Goal: Task Accomplishment & Management: Use online tool/utility

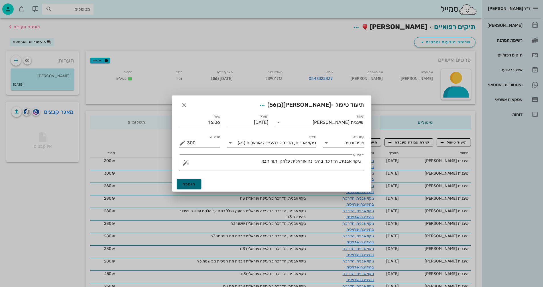
click at [194, 185] on span "הוספה" at bounding box center [189, 184] width 13 height 5
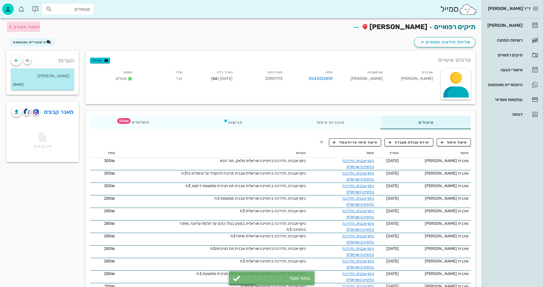
click at [20, 27] on span "לעמוד הקודם" at bounding box center [27, 27] width 27 height 5
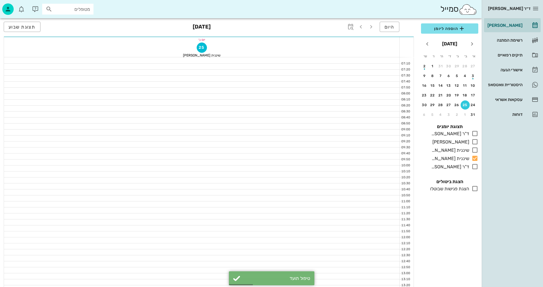
scroll to position [228, 0]
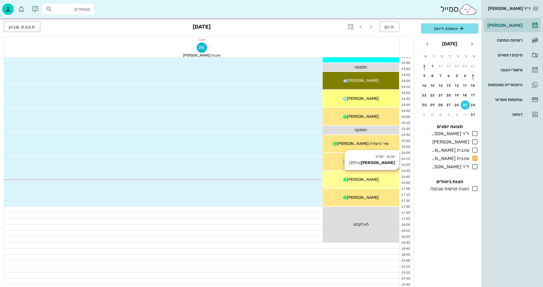
click at [361, 180] on span "[PERSON_NAME]" at bounding box center [363, 179] width 32 height 5
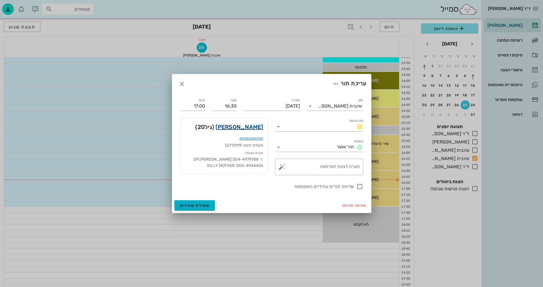
click at [253, 128] on link "[PERSON_NAME]" at bounding box center [240, 126] width 48 height 9
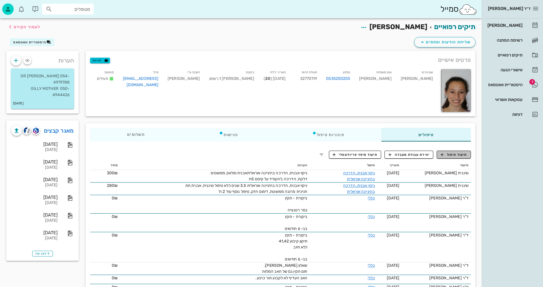
click at [458, 153] on span "תיעוד טיפול" at bounding box center [454, 154] width 27 height 5
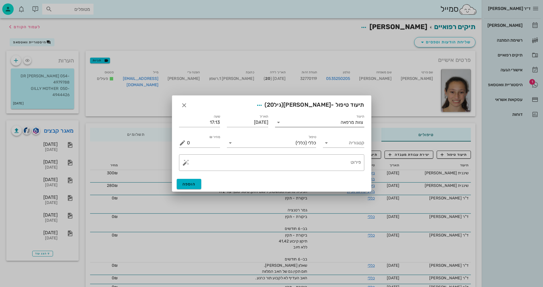
click at [343, 122] on div "צוות מרפאה" at bounding box center [352, 122] width 23 height 5
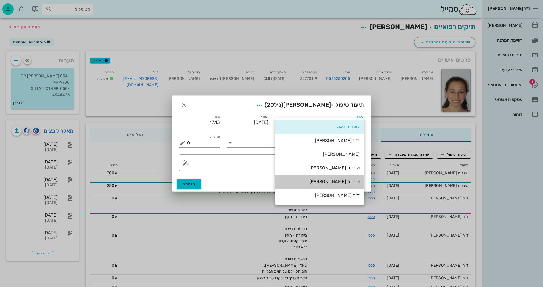
click at [354, 179] on div "שיננית [PERSON_NAME]" at bounding box center [320, 181] width 80 height 5
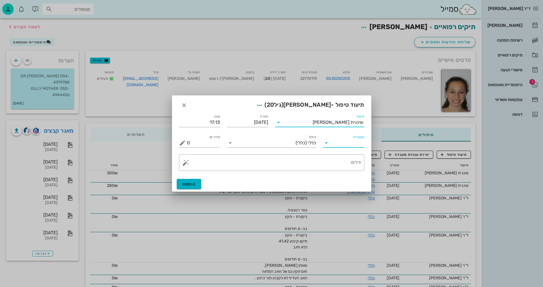
click at [341, 141] on input "קטגוריה" at bounding box center [348, 142] width 32 height 9
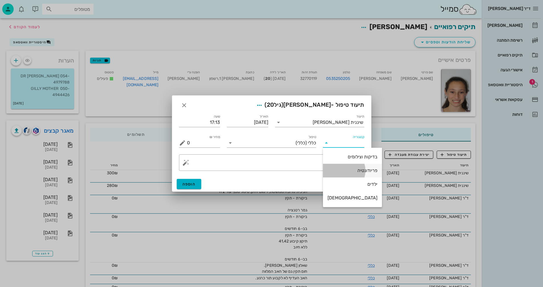
click at [338, 170] on div "פריודונטיה" at bounding box center [353, 170] width 50 height 5
type input "פריודונטיה"
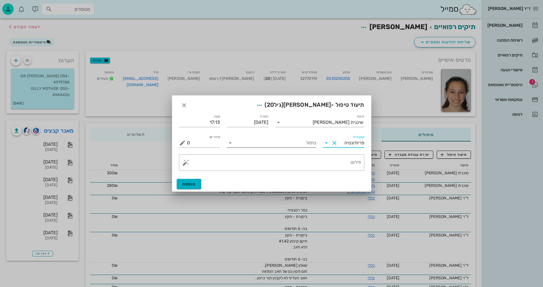
click at [262, 144] on input "טיפול" at bounding box center [275, 142] width 81 height 9
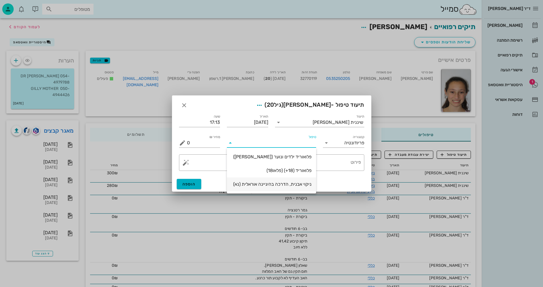
click at [271, 186] on div "ניקוי אבנית, הדרכה בהיגיינה אוראלית (נא)" at bounding box center [272, 183] width 80 height 5
type input "300"
type textarea "ניקוי אבנית, הדרכה בהיגיינה אוראלית פלאק, תור הבא"
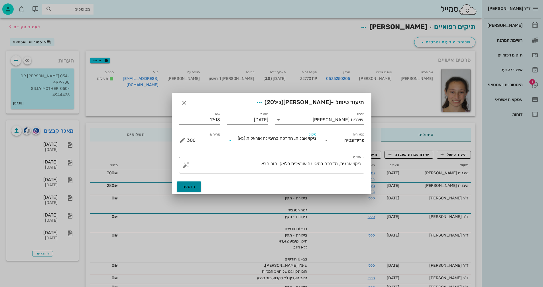
click at [197, 189] on button "הוספה" at bounding box center [189, 186] width 25 height 10
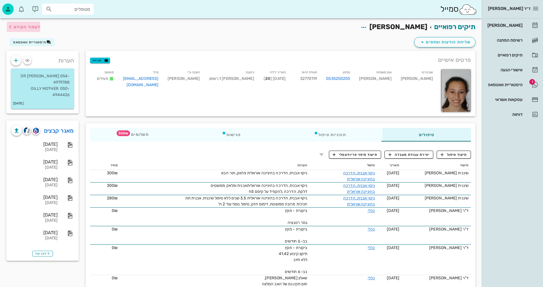
click at [21, 26] on span "לעמוד הקודם" at bounding box center [27, 27] width 27 height 5
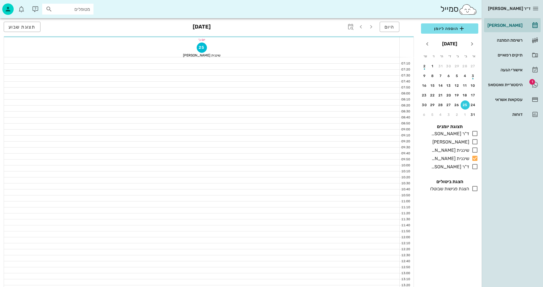
scroll to position [228, 0]
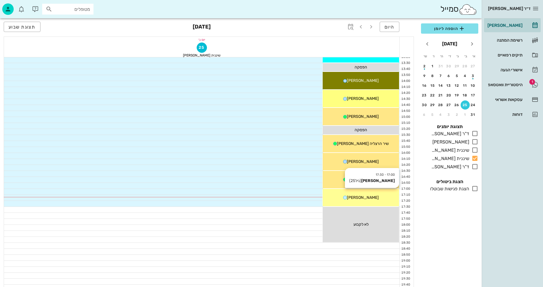
click at [374, 196] on div "[PERSON_NAME]" at bounding box center [361, 197] width 76 height 6
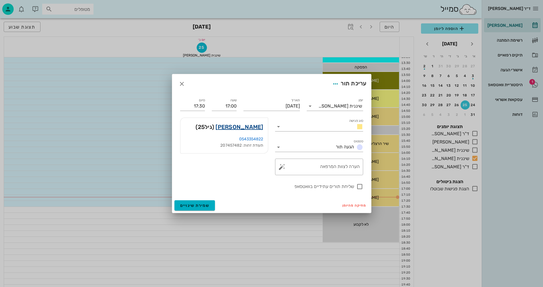
click at [256, 129] on link "[PERSON_NAME]" at bounding box center [240, 126] width 48 height 9
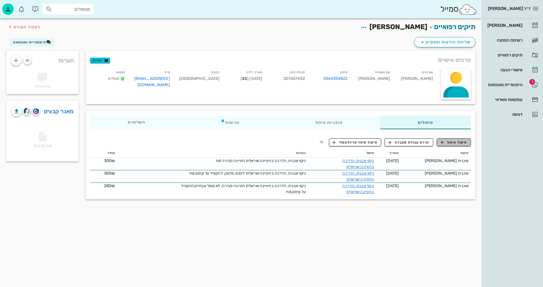
click at [448, 141] on span "תיעוד טיפול" at bounding box center [454, 142] width 27 height 5
